Goal: Task Accomplishment & Management: Manage account settings

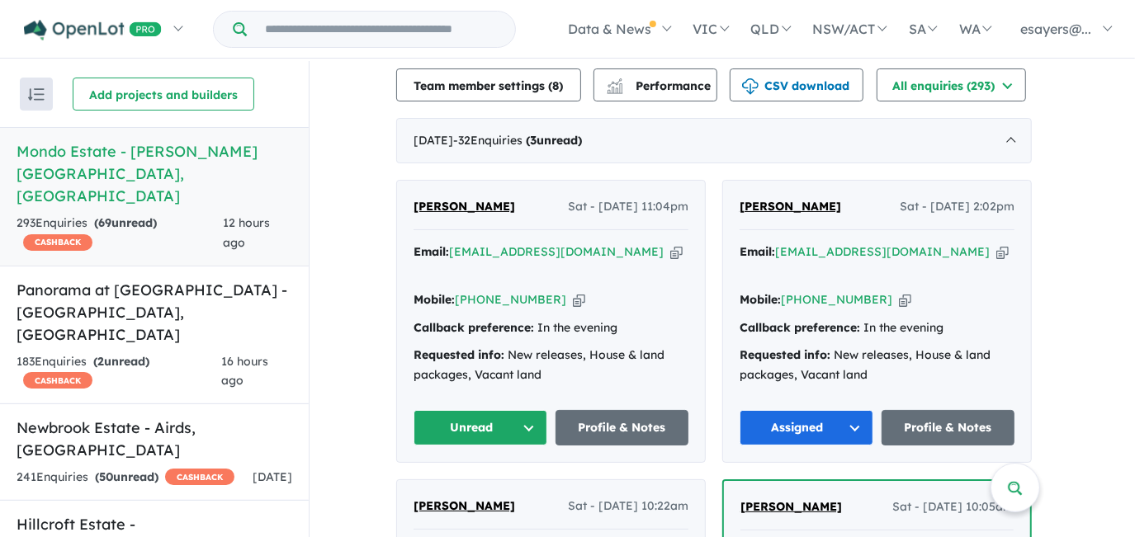
scroll to position [600, 0]
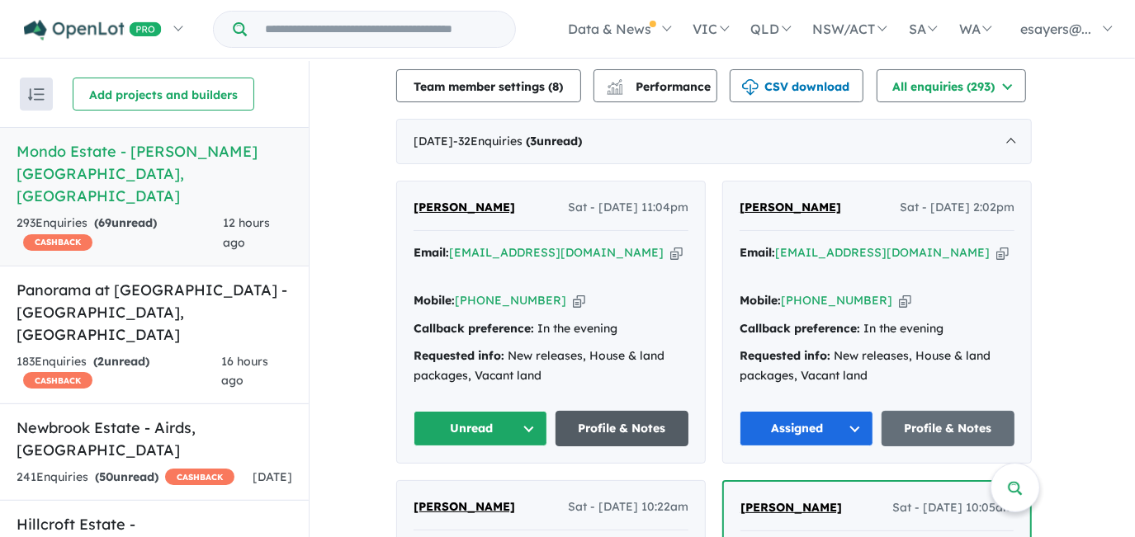
click at [631, 411] on link "Profile & Notes" at bounding box center [622, 428] width 134 height 35
click at [452, 411] on button "Unread" at bounding box center [480, 428] width 134 height 35
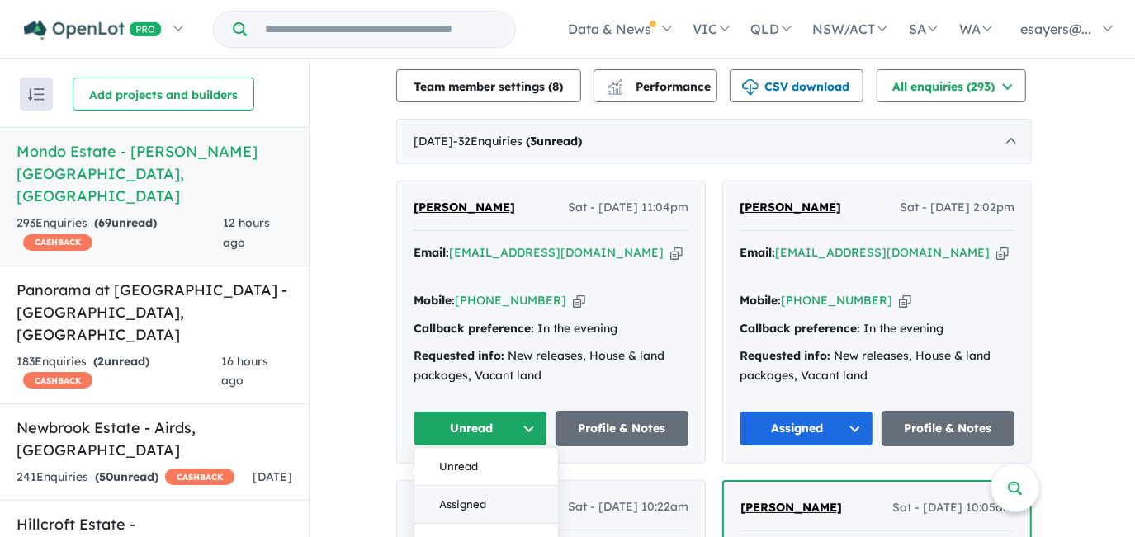
click at [460, 486] on button "Assigned" at bounding box center [486, 505] width 144 height 38
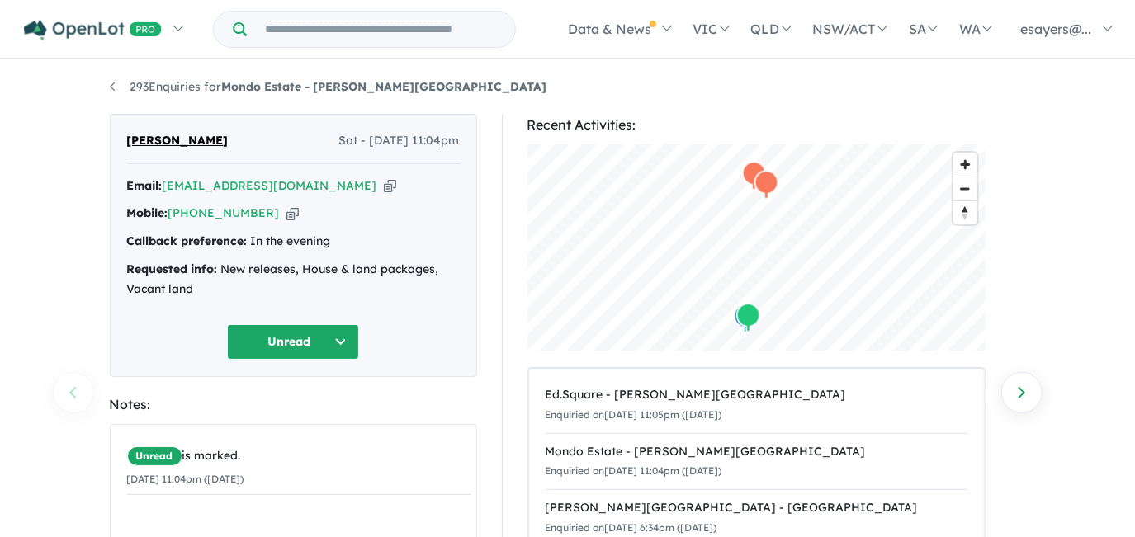
click at [384, 180] on icon "button" at bounding box center [390, 185] width 12 height 17
click at [384, 184] on icon "button" at bounding box center [390, 185] width 12 height 17
drag, startPoint x: 341, startPoint y: 185, endPoint x: 341, endPoint y: 218, distance: 33.0
click at [384, 185] on icon "button" at bounding box center [390, 185] width 12 height 17
